Goal: Task Accomplishment & Management: Use online tool/utility

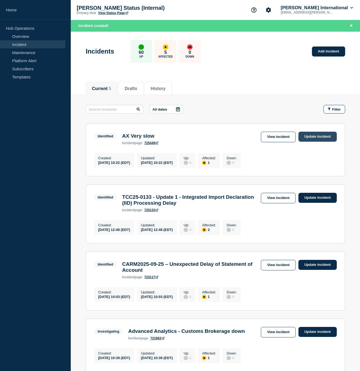
click at [315, 139] on link "Update incident" at bounding box center [318, 137] width 38 height 10
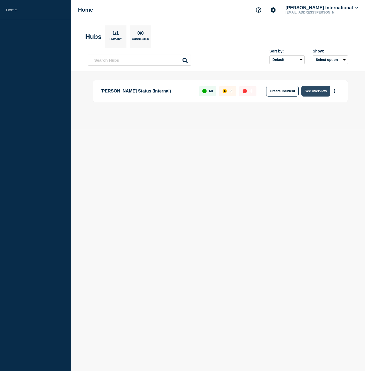
click at [316, 88] on button "See overview" at bounding box center [315, 91] width 29 height 11
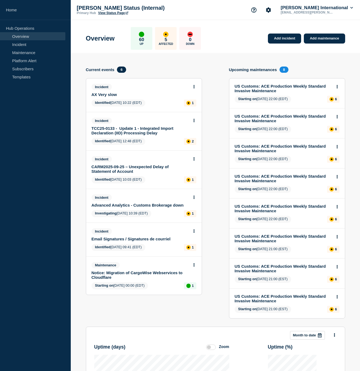
click at [194, 87] on icon at bounding box center [194, 87] width 1 height 4
click at [196, 107] on link "Update incident" at bounding box center [194, 107] width 26 height 4
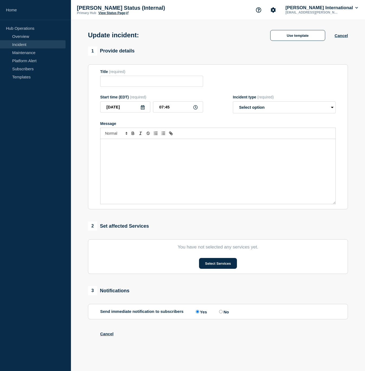
type input "AX Very slow"
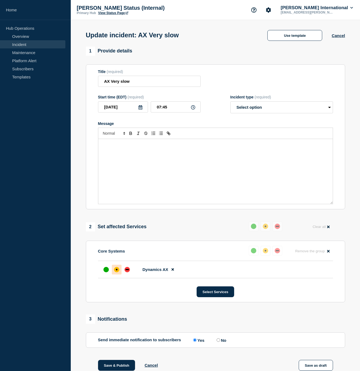
click at [256, 102] on div "Incident type (required) Select option Investigating Identified Monitoring Reso…" at bounding box center [282, 104] width 103 height 18
click at [257, 110] on select "Select option Investigating Identified Monitoring Resolved" at bounding box center [282, 107] width 103 height 12
select select "resolved"
click at [233, 102] on select "Select option Investigating Identified Monitoring Resolved" at bounding box center [282, 107] width 103 height 12
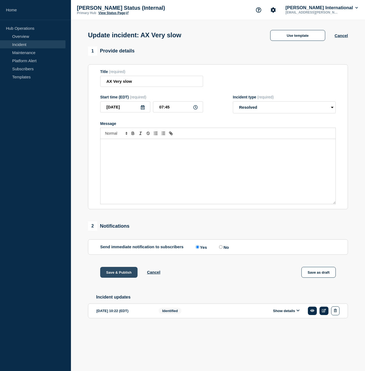
click at [105, 273] on button "Save & Publish" at bounding box center [118, 272] width 37 height 11
